Goal: Information Seeking & Learning: Learn about a topic

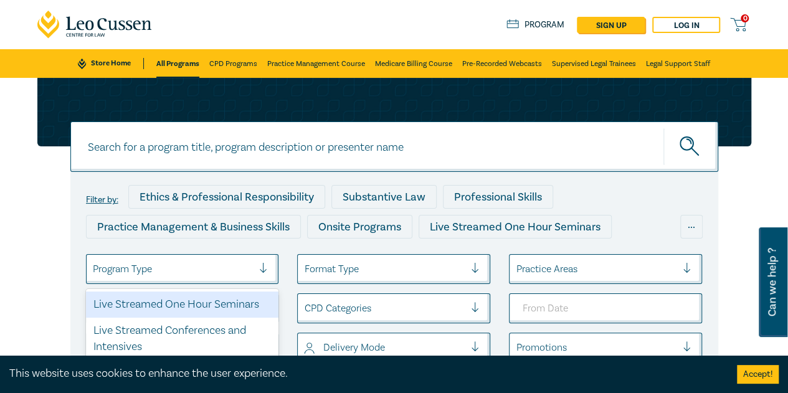
click at [244, 273] on div at bounding box center [173, 269] width 161 height 16
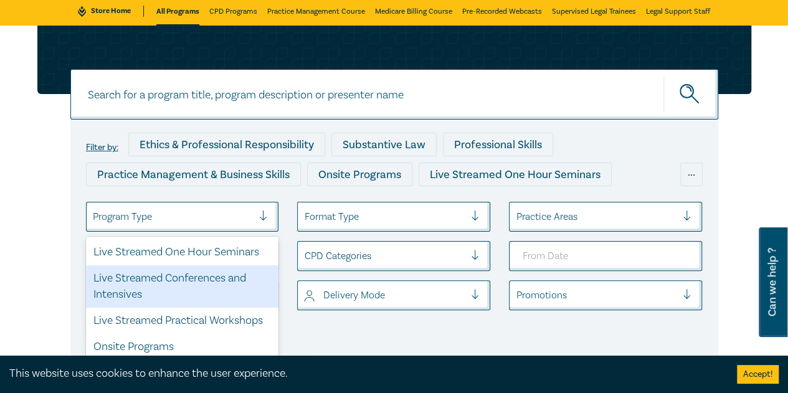
click at [212, 282] on div "Live Streamed Conferences and Intensives" at bounding box center [182, 286] width 193 height 42
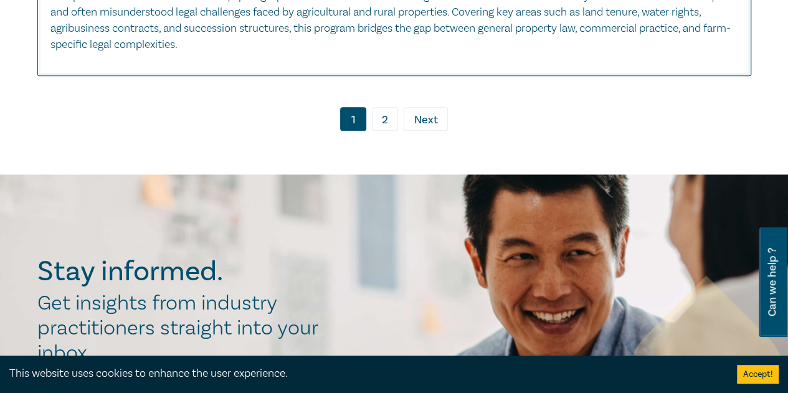
drag, startPoint x: 376, startPoint y: 123, endPoint x: 382, endPoint y: 121, distance: 6.4
click at [376, 122] on link "2" at bounding box center [385, 119] width 26 height 24
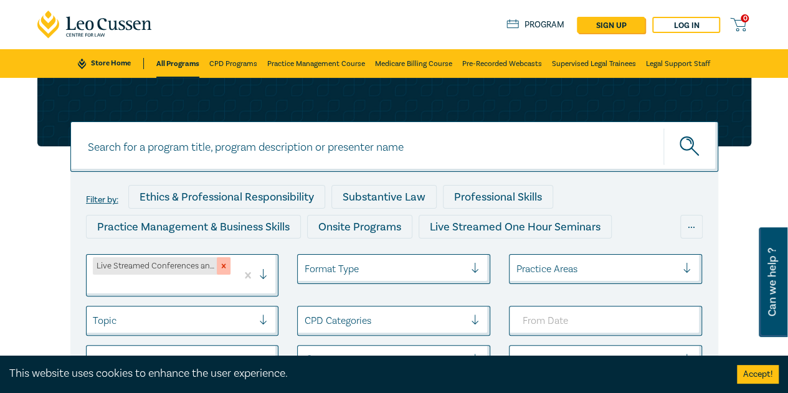
click at [227, 266] on icon "Remove Live Streamed Conferences and Intensives" at bounding box center [223, 266] width 9 height 9
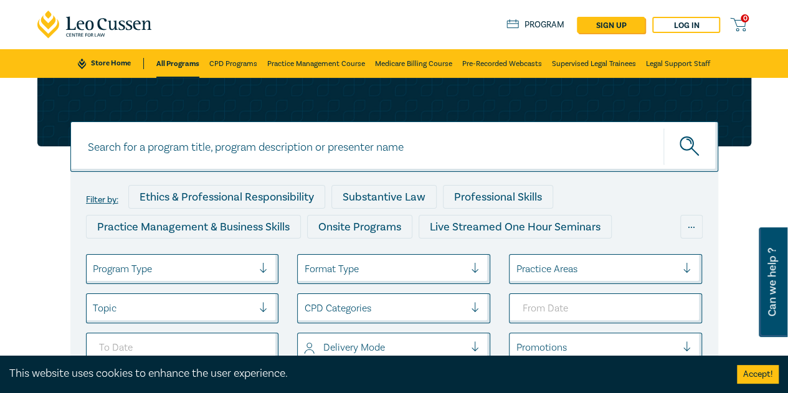
click at [184, 265] on div at bounding box center [173, 269] width 161 height 16
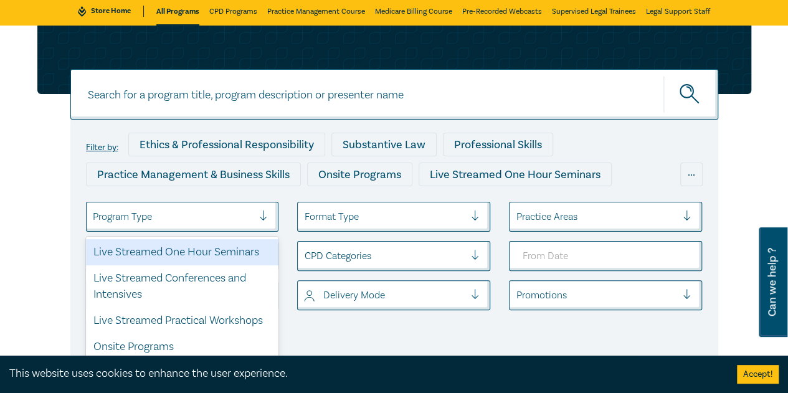
click at [204, 259] on div "Live Streamed One Hour Seminars" at bounding box center [182, 252] width 193 height 26
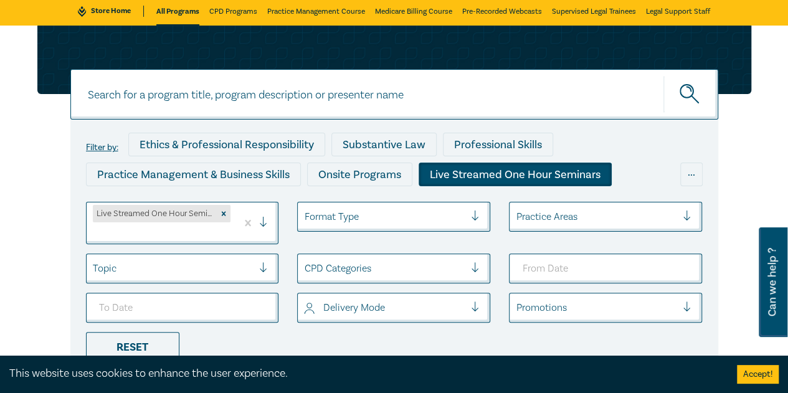
scroll to position [125, 0]
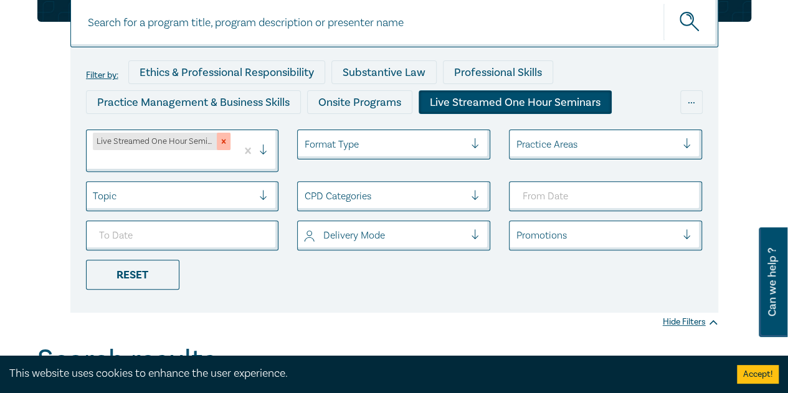
click at [225, 140] on icon "Remove Live Streamed One Hour Seminars" at bounding box center [224, 141] width 4 height 4
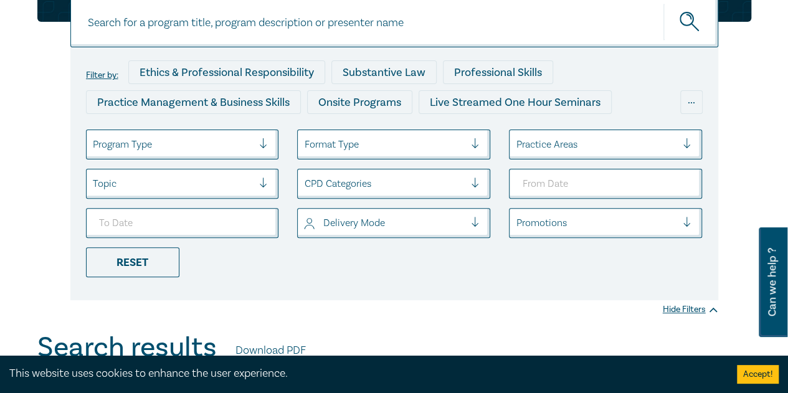
click at [193, 143] on div at bounding box center [173, 144] width 161 height 16
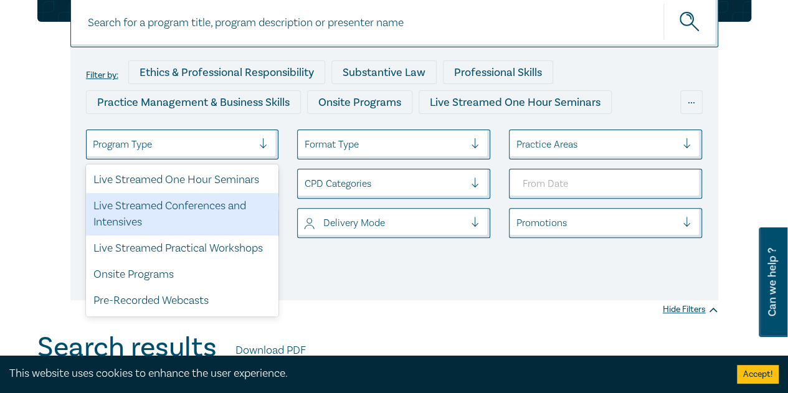
click at [187, 208] on div "Live Streamed Conferences and Intensives" at bounding box center [182, 214] width 193 height 42
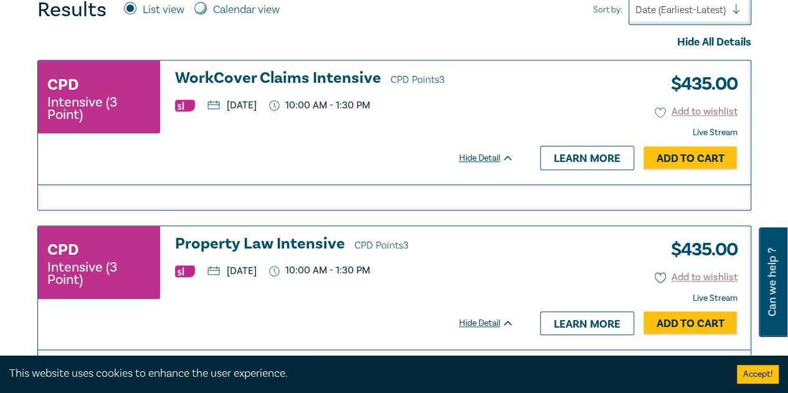
scroll to position [623, 0]
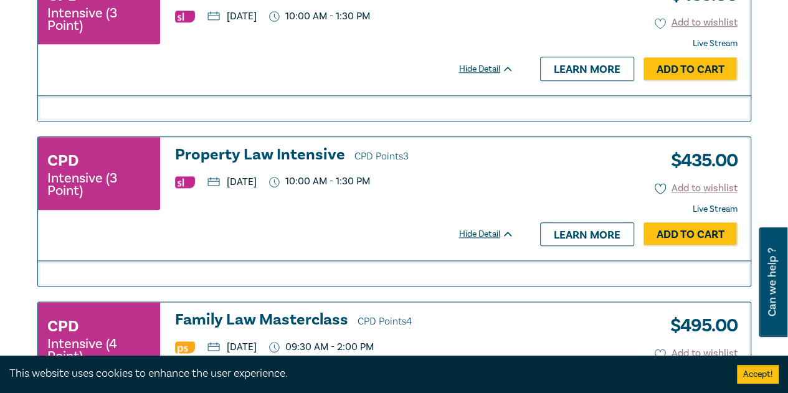
click at [232, 147] on h3 "Property Law Intensive CPD Points 3" at bounding box center [344, 155] width 339 height 19
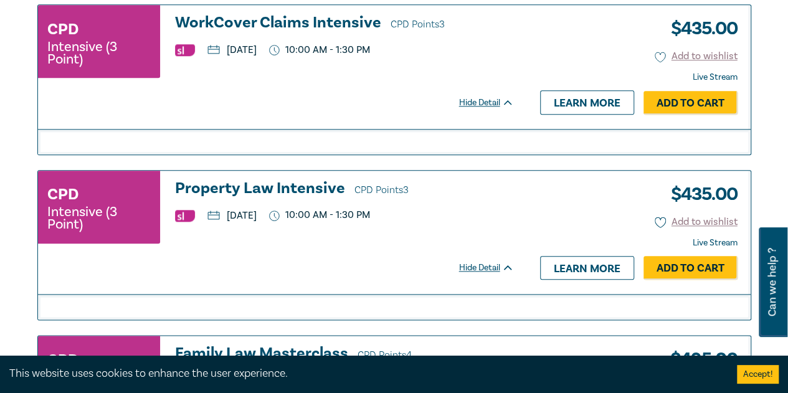
scroll to position [374, 0]
